Goal: Transaction & Acquisition: Purchase product/service

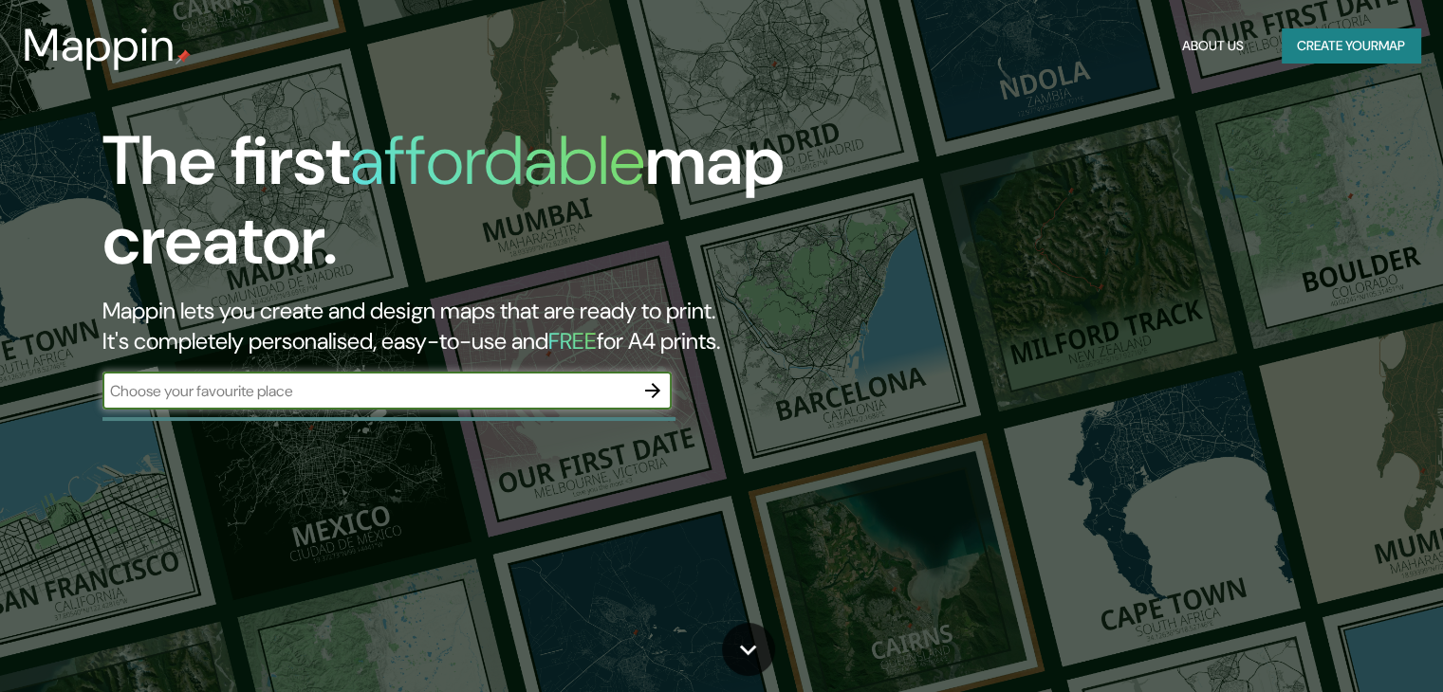
click at [412, 397] on input "text" at bounding box center [367, 391] width 531 height 22
type input "aldu"
click at [663, 388] on icon "button" at bounding box center [652, 390] width 23 height 23
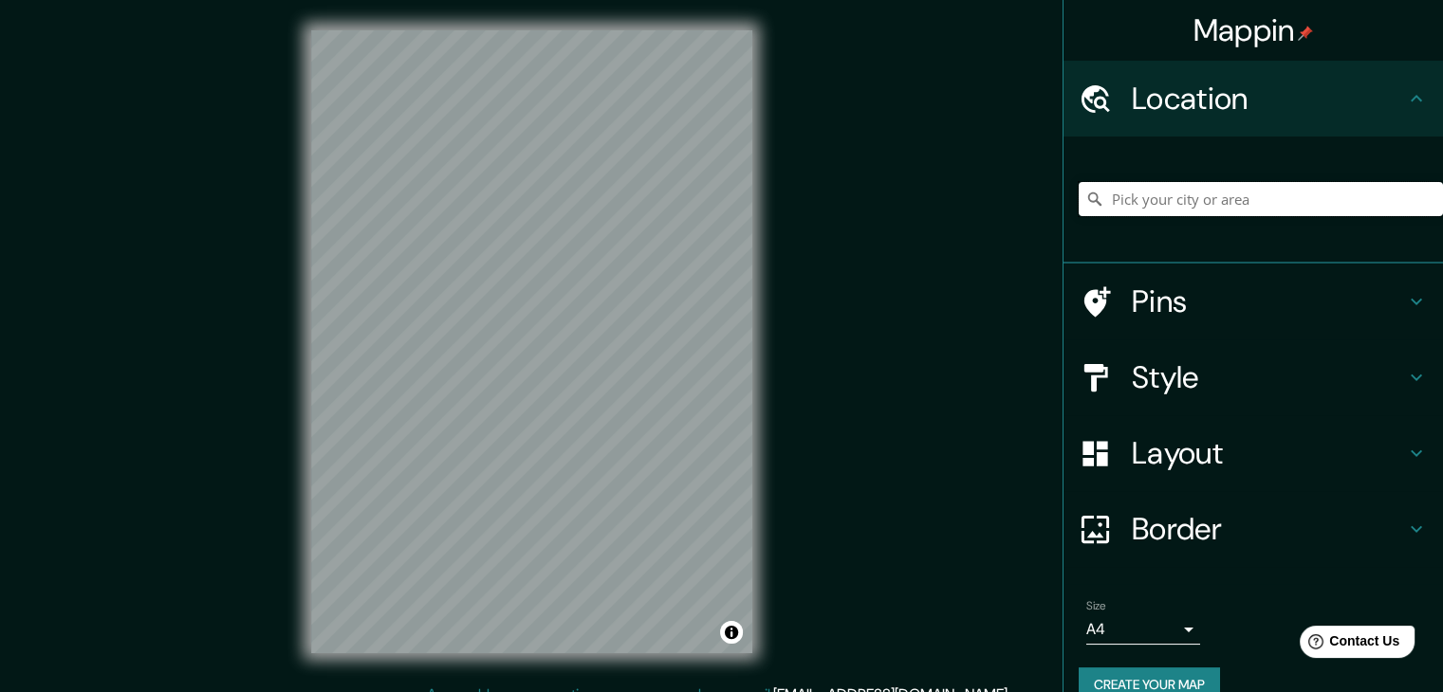
click at [1127, 201] on input "Pick your city or area" at bounding box center [1260, 199] width 364 height 34
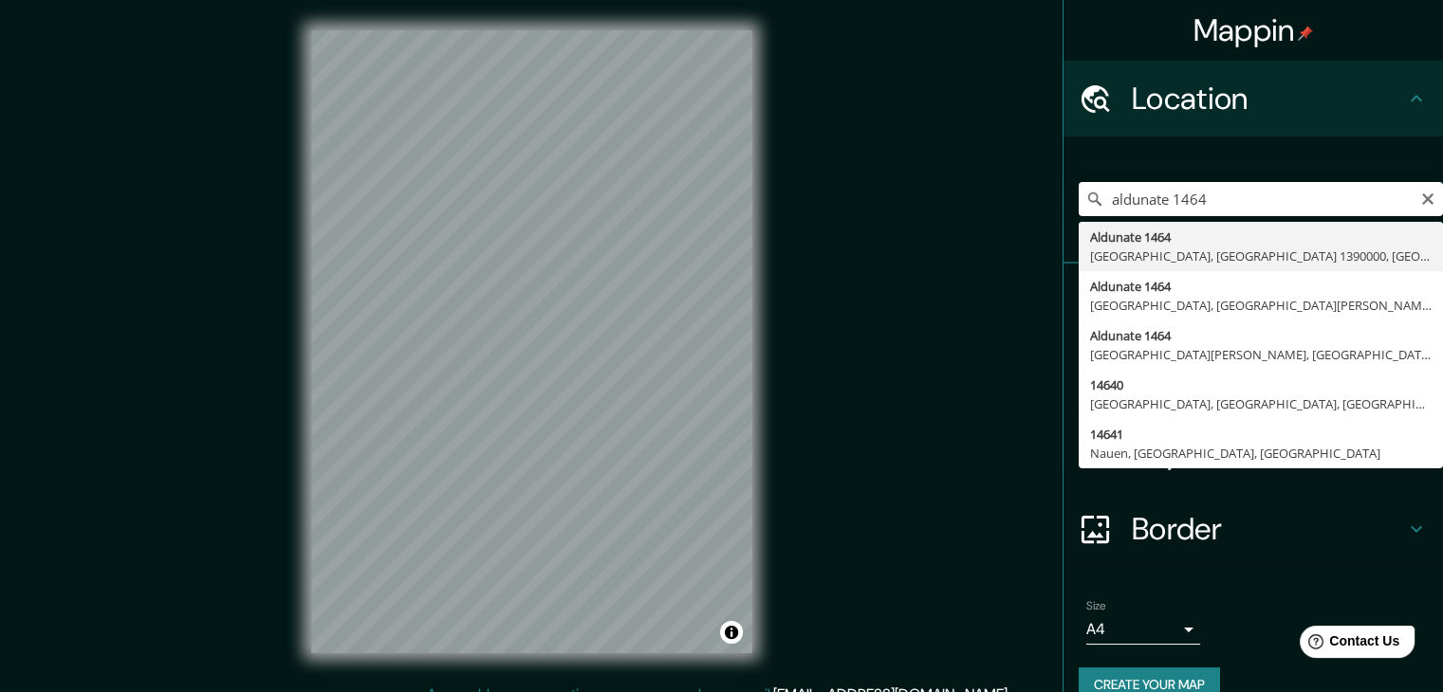
type input "[STREET_ADDRESS]"
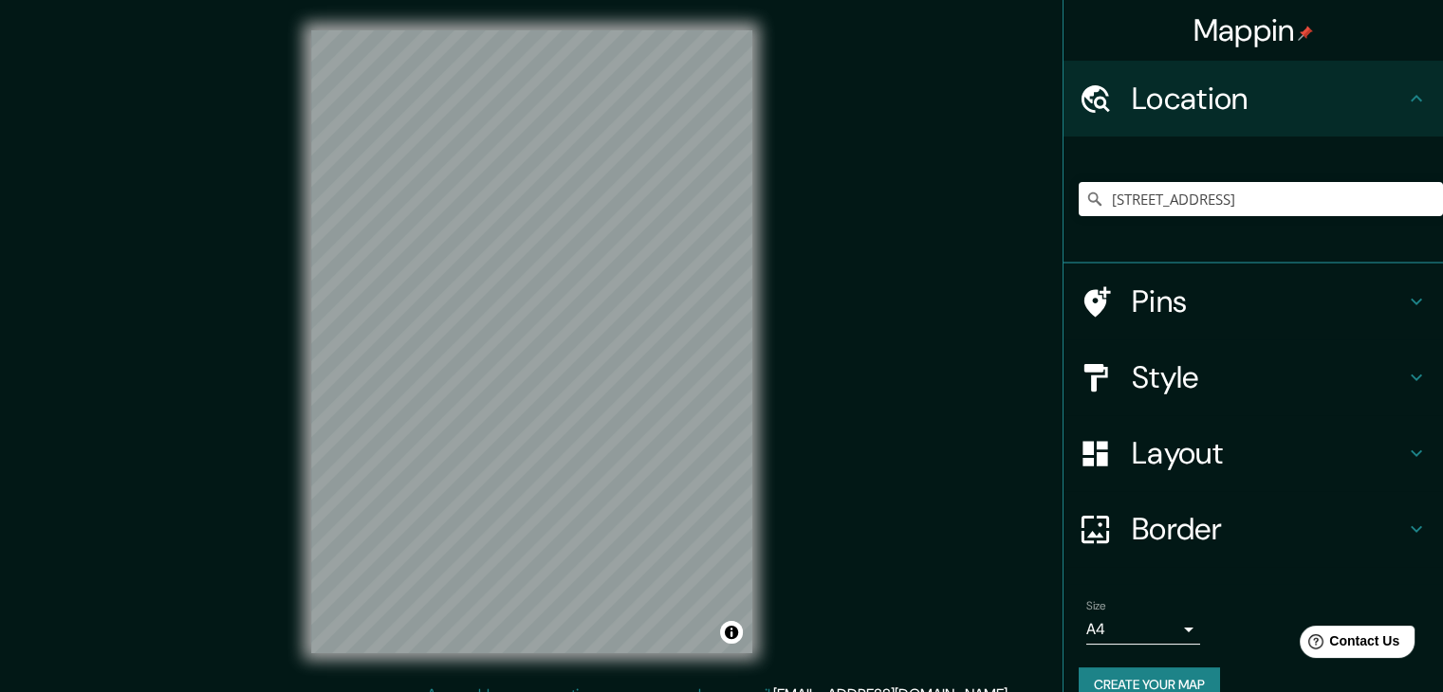
click at [1131, 304] on h4 "Pins" at bounding box center [1267, 302] width 273 height 38
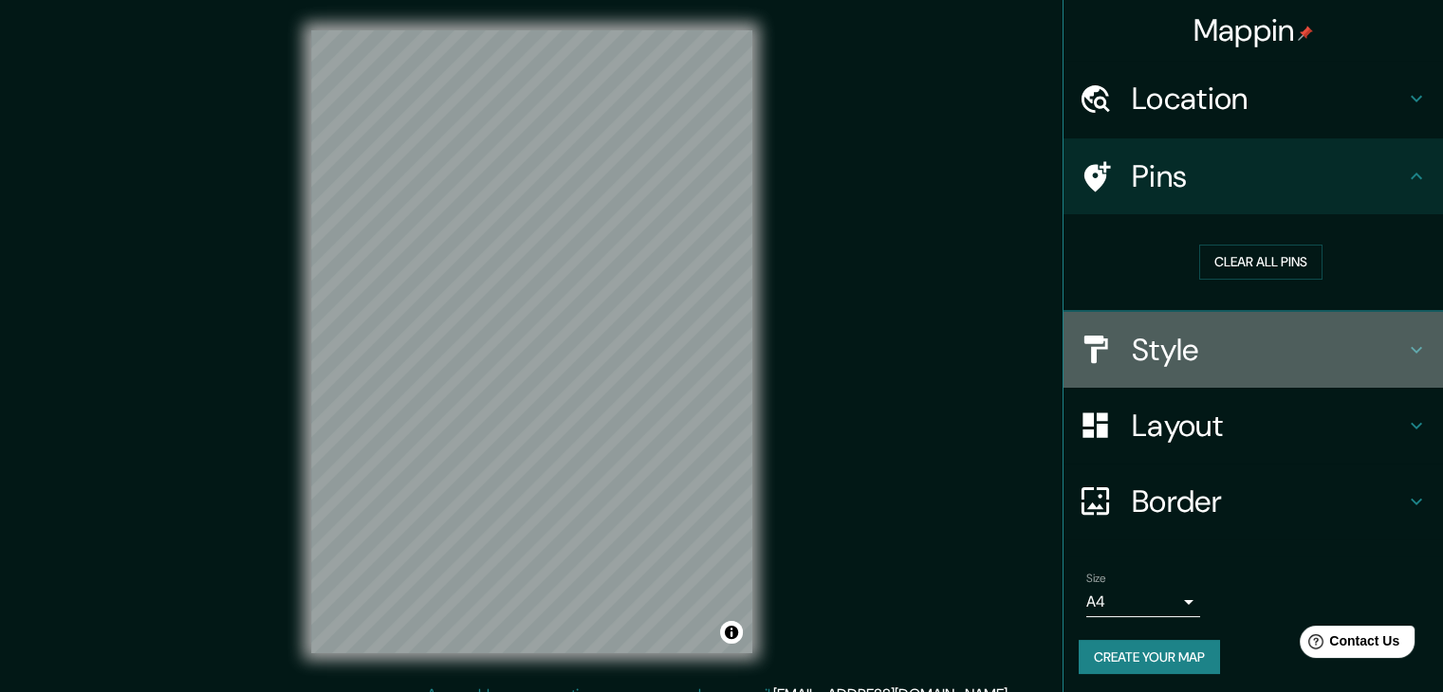
click at [1191, 346] on h4 "Style" at bounding box center [1267, 350] width 273 height 38
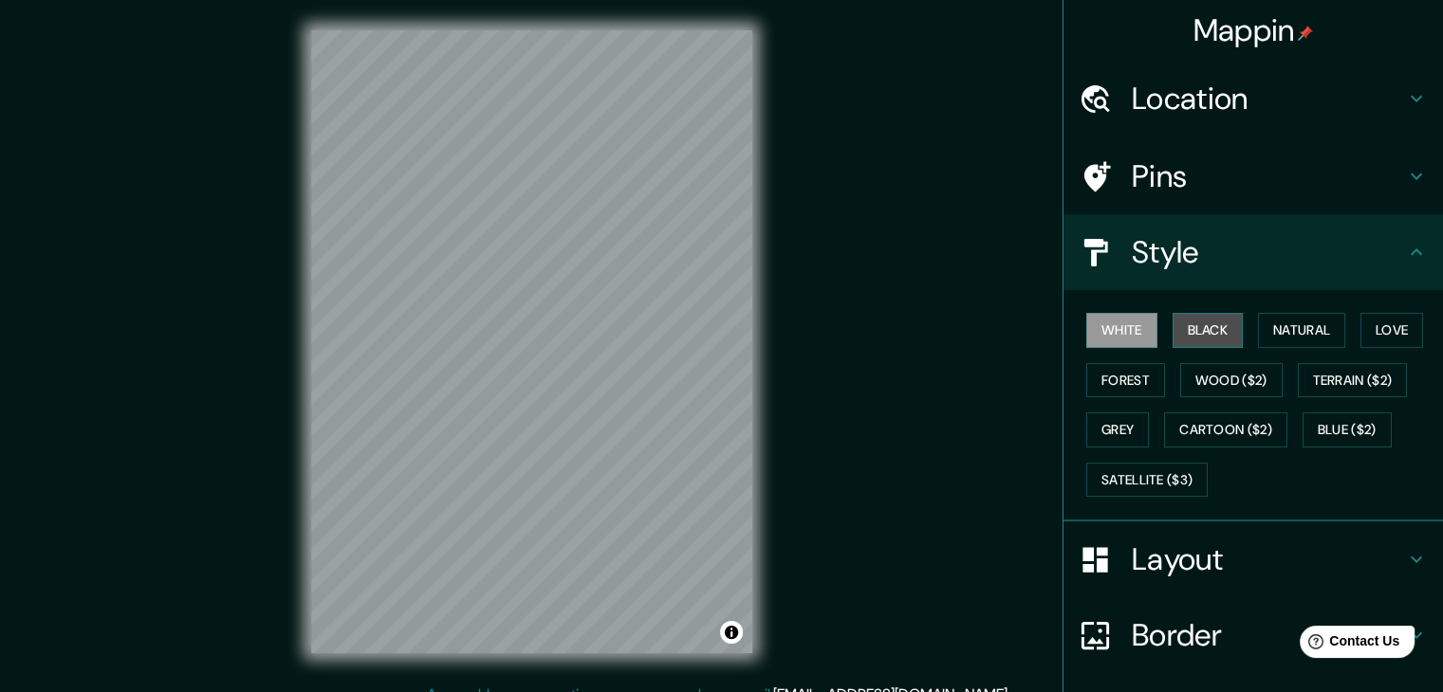
click at [1219, 339] on button "Black" at bounding box center [1207, 330] width 71 height 35
click at [1122, 335] on button "White" at bounding box center [1121, 330] width 71 height 35
click at [1374, 336] on button "Love" at bounding box center [1391, 330] width 63 height 35
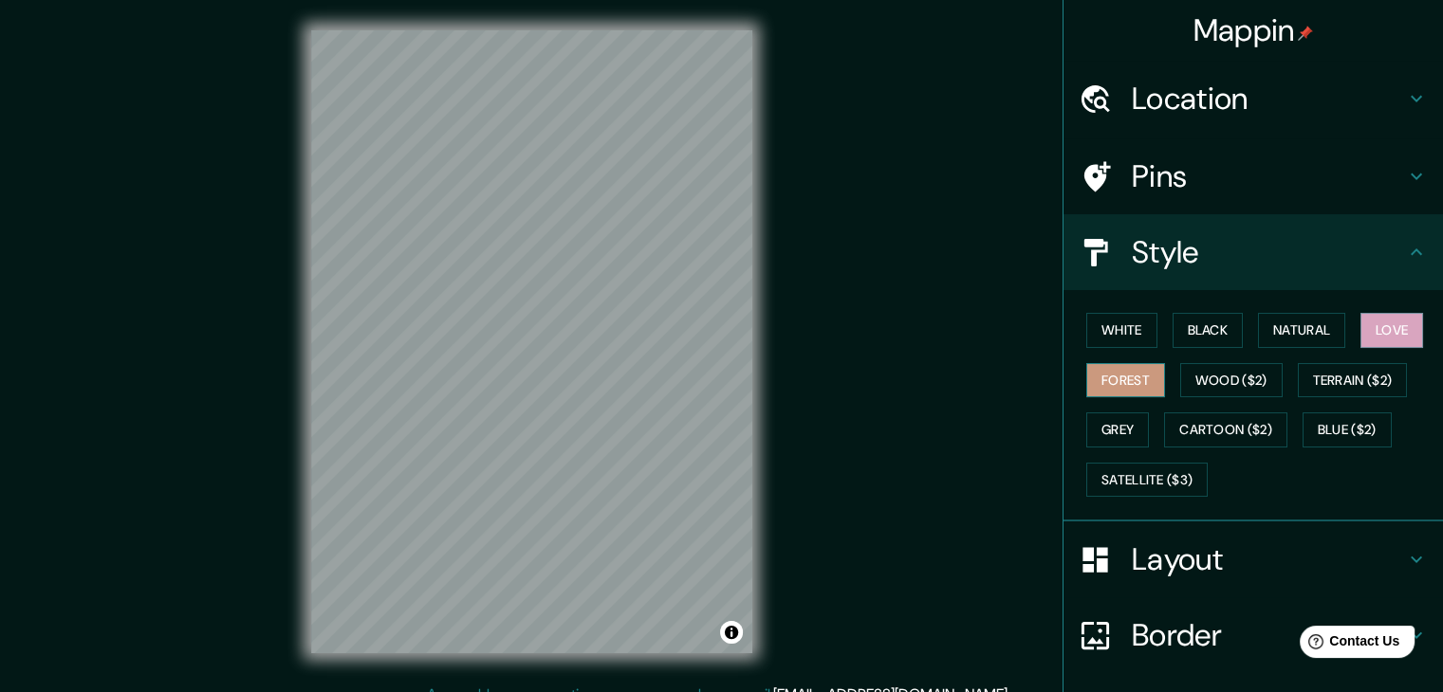
click at [1112, 368] on button "Forest" at bounding box center [1125, 380] width 79 height 35
click at [1103, 326] on button "White" at bounding box center [1121, 330] width 71 height 35
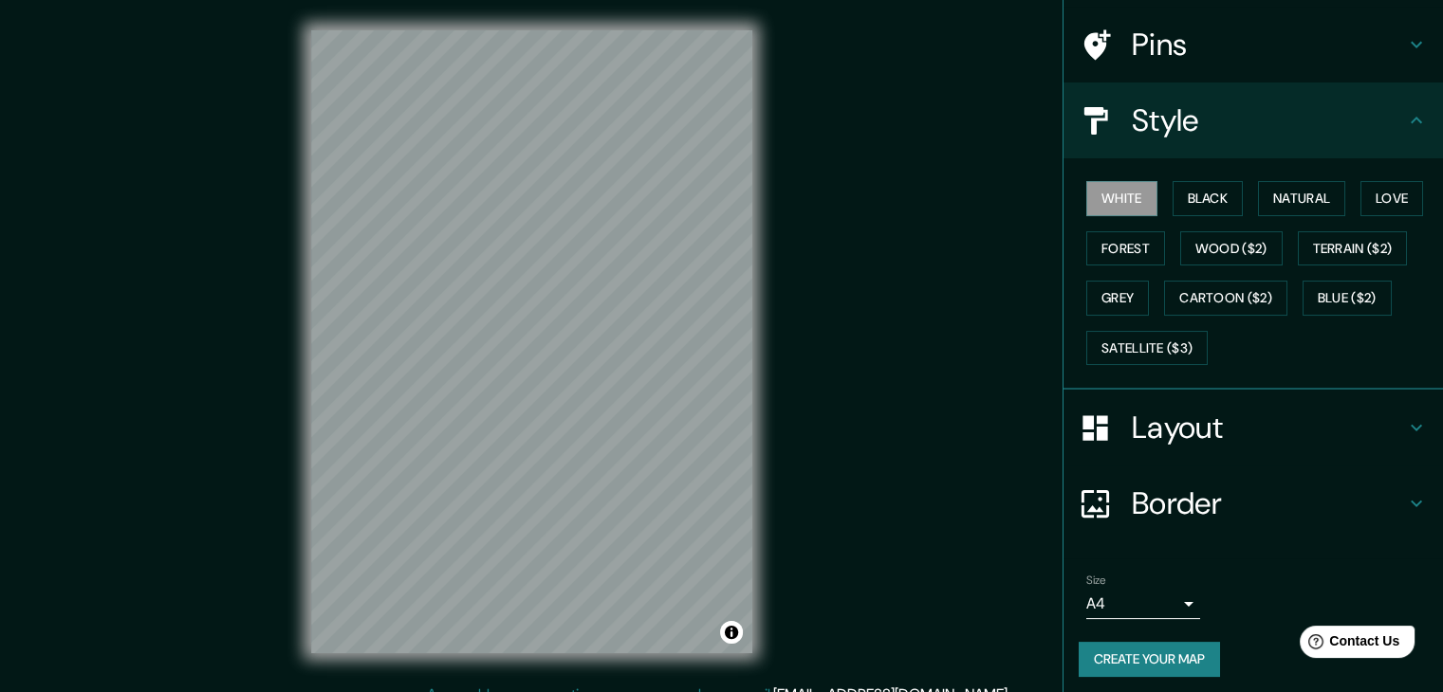
scroll to position [137, 0]
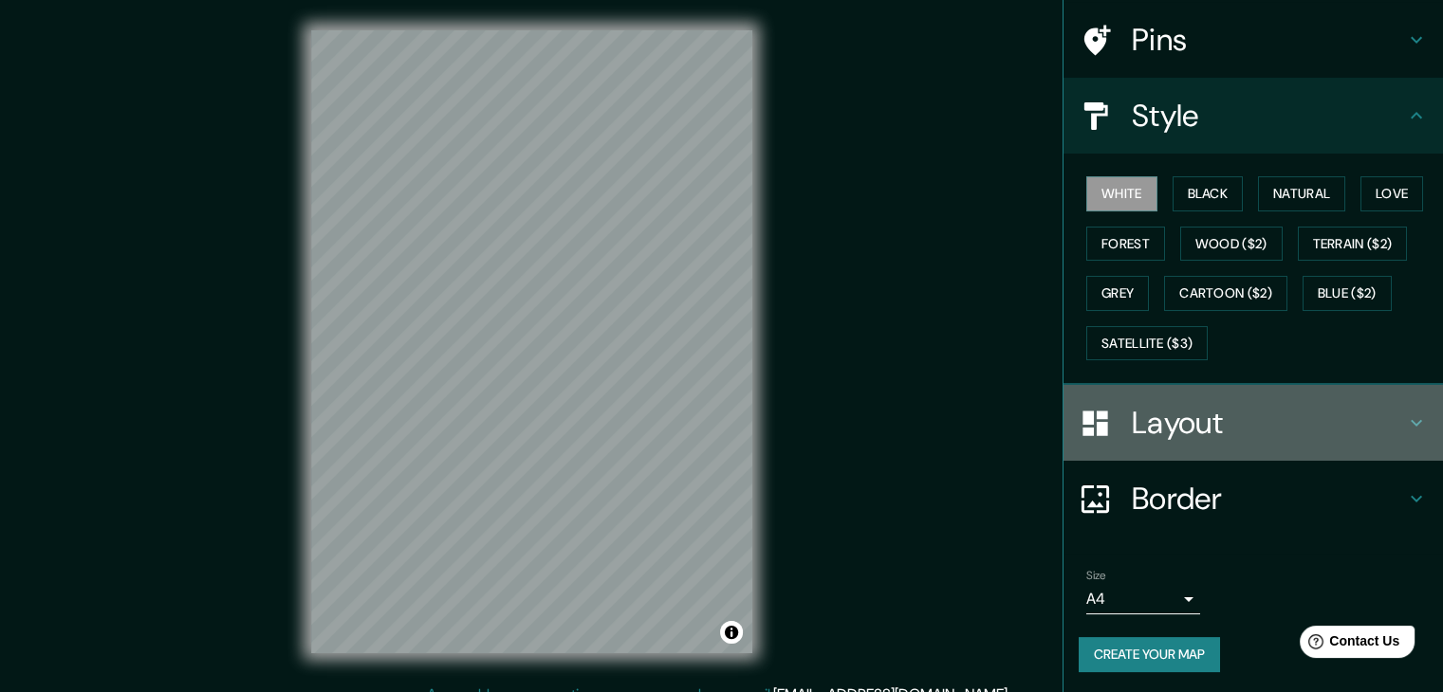
click at [1143, 427] on h4 "Layout" at bounding box center [1267, 423] width 273 height 38
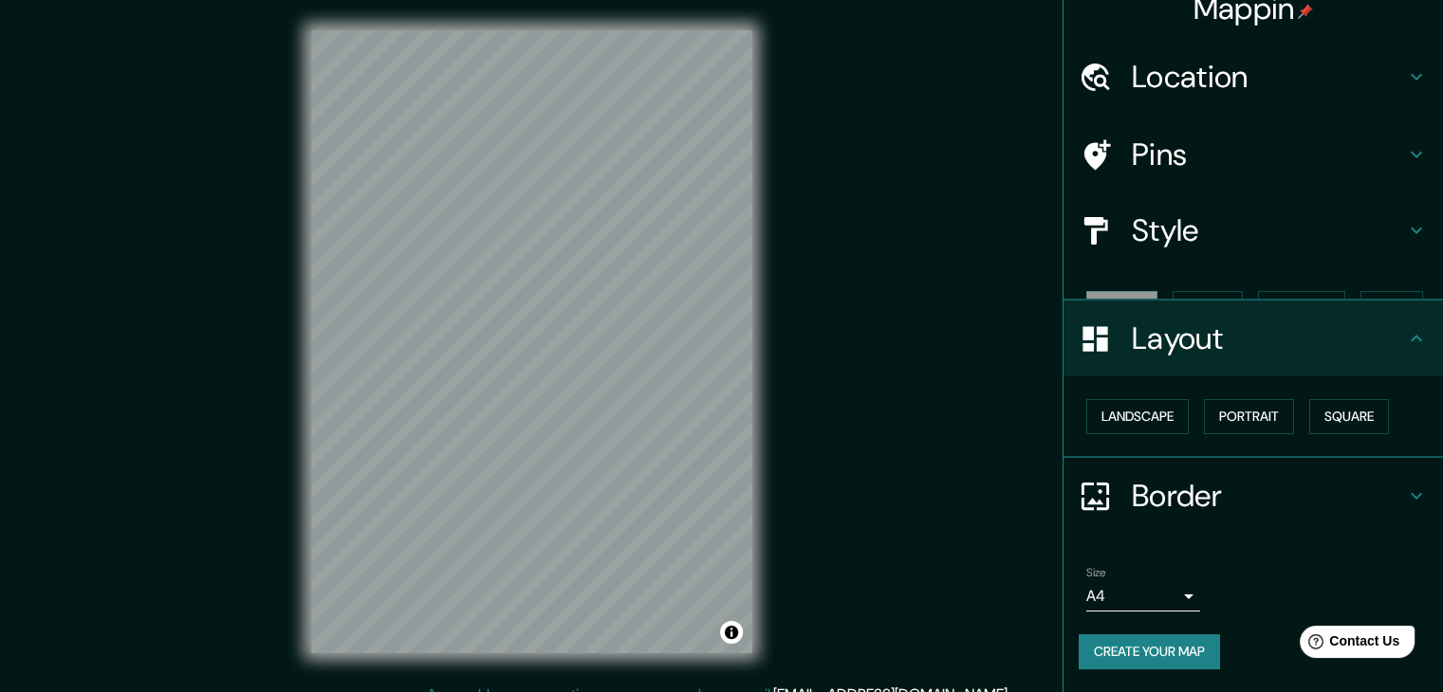
scroll to position [0, 0]
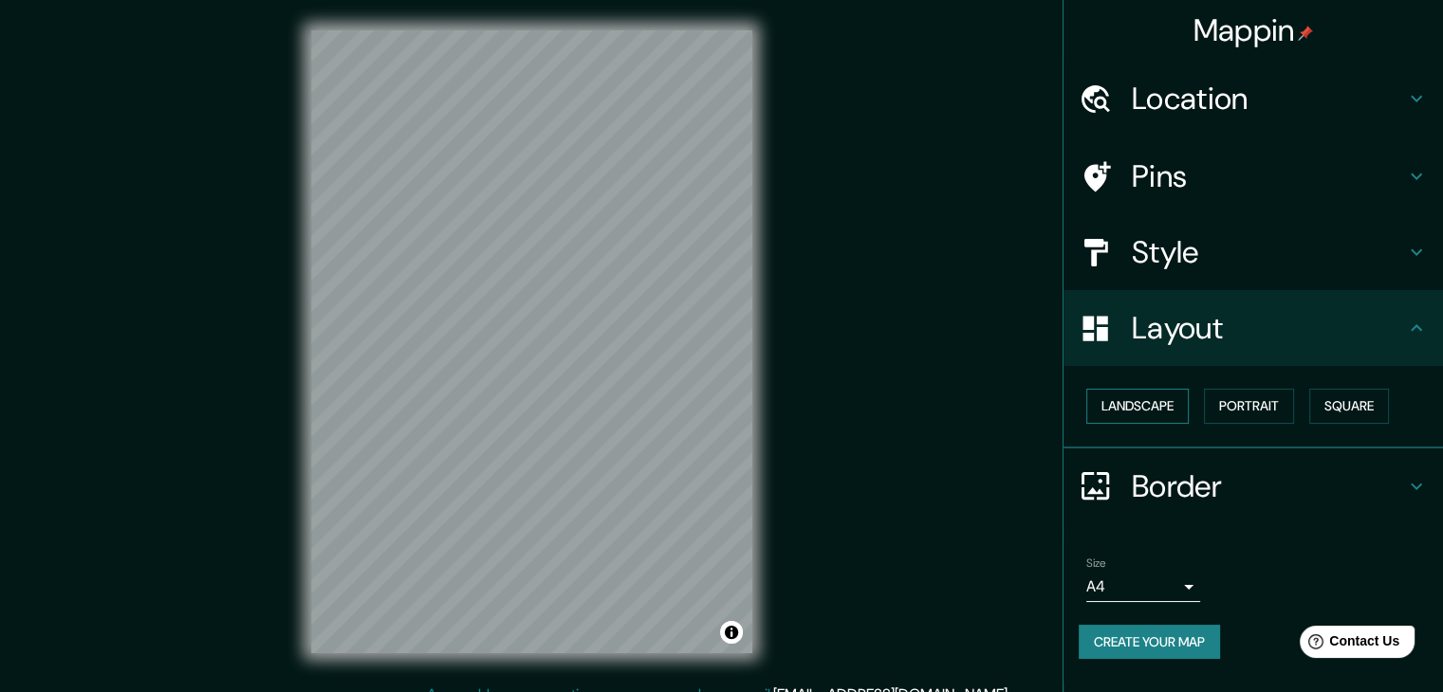
click at [1168, 390] on button "Landscape" at bounding box center [1137, 406] width 102 height 35
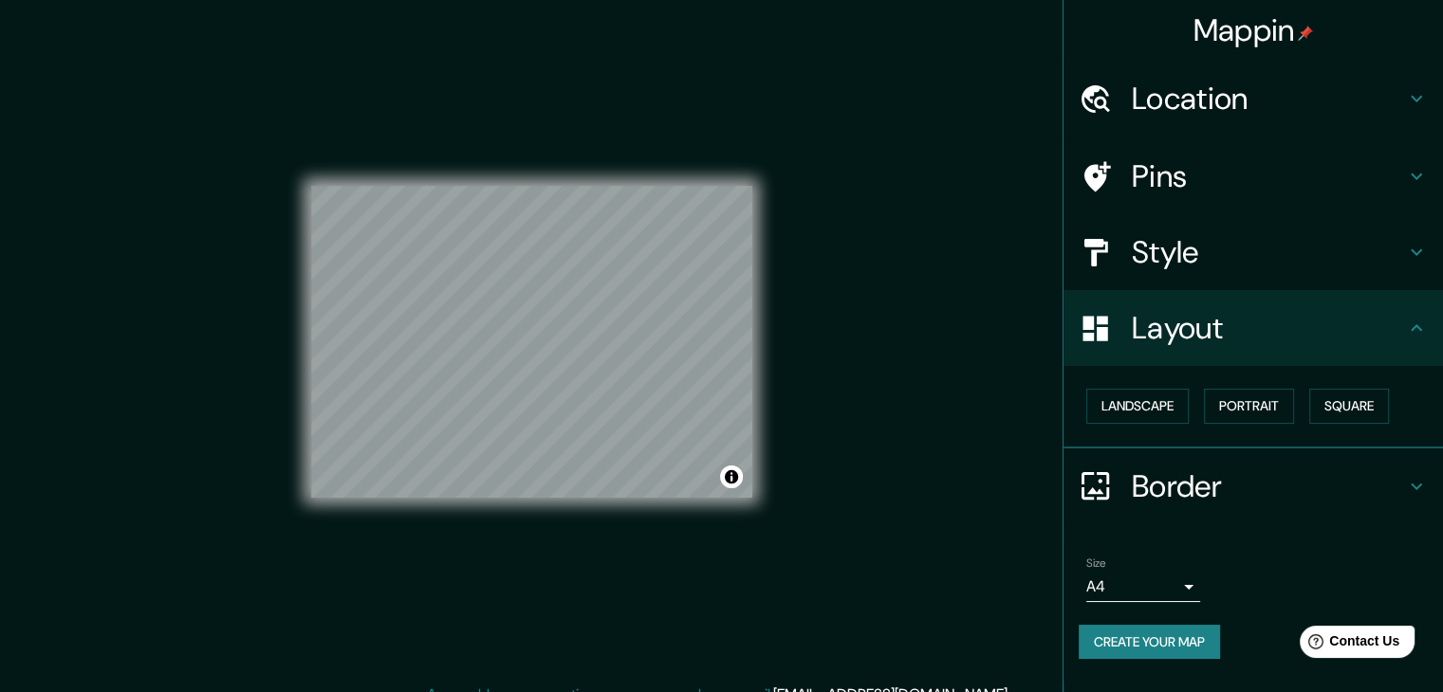
click at [1147, 648] on button "Create your map" at bounding box center [1148, 642] width 141 height 35
